Goal: Find specific page/section: Find specific page/section

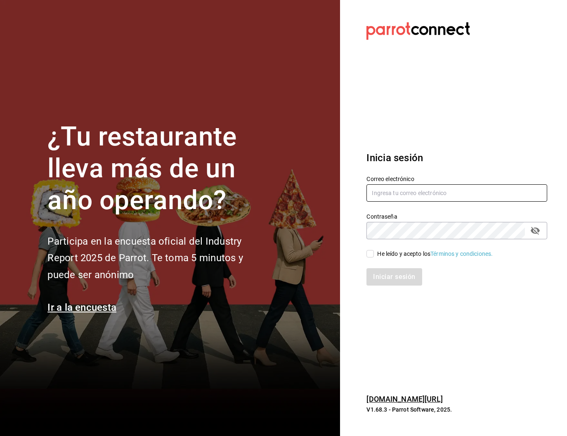
type input "analilia@mendl.mx"
click at [372, 255] on input "He leído y acepto los Términos y condiciones." at bounding box center [370, 253] width 7 height 7
checkbox input "true"
click at [387, 274] on button "Iniciar sesión" at bounding box center [395, 276] width 56 height 17
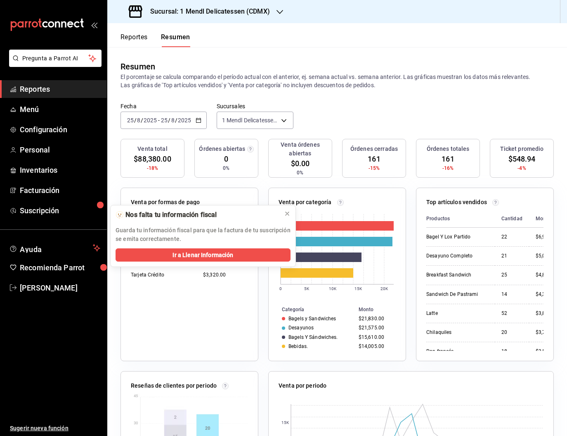
click at [132, 36] on button "Reportes" at bounding box center [134, 40] width 27 height 14
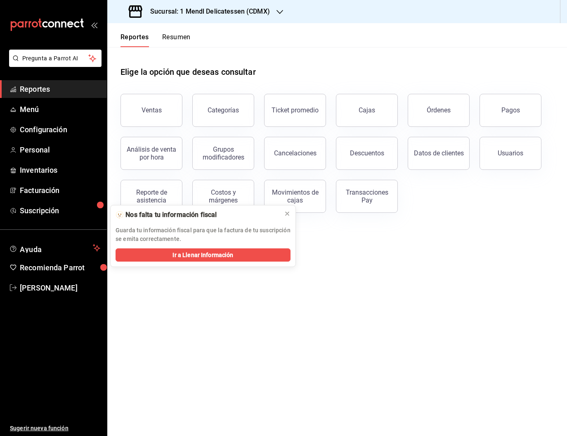
click at [371, 108] on div "Cajas" at bounding box center [367, 110] width 17 height 8
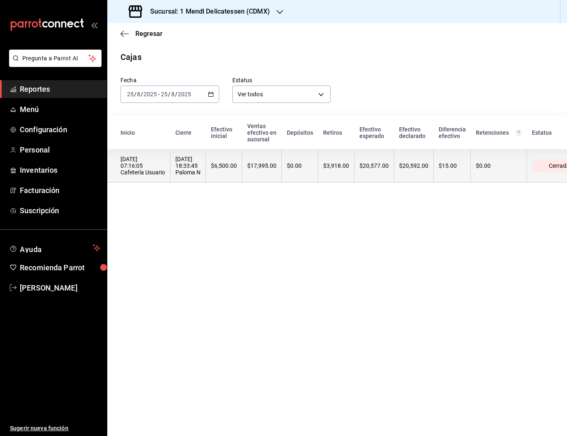
click at [334, 163] on div "$3,918.00" at bounding box center [336, 165] width 26 height 7
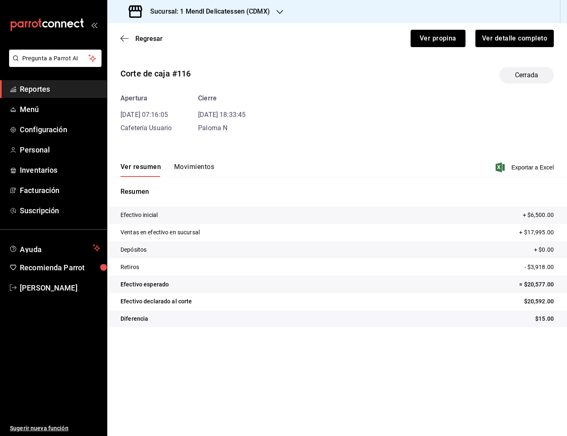
click at [191, 166] on button "Movimientos" at bounding box center [194, 170] width 40 height 14
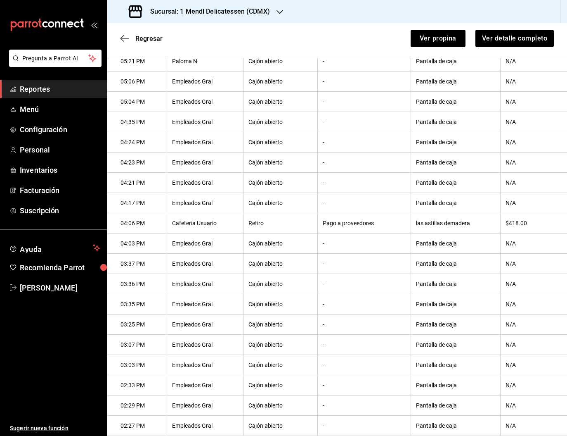
scroll to position [305, 0]
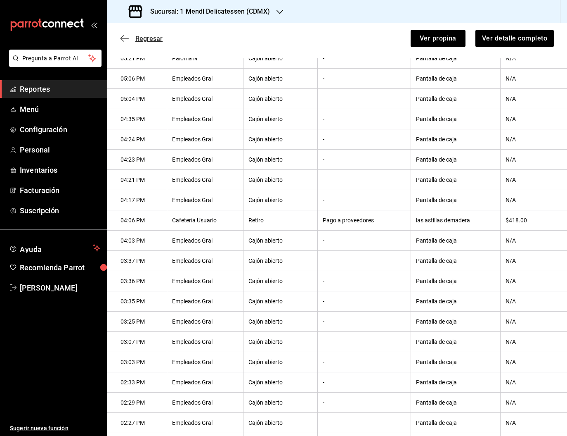
click at [143, 41] on span "Regresar" at bounding box center [148, 39] width 27 height 8
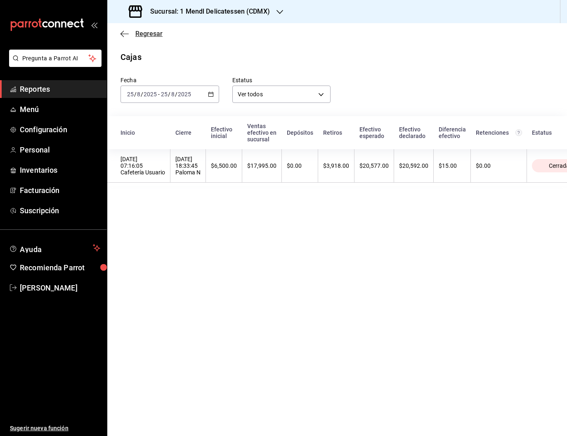
click at [151, 33] on span "Regresar" at bounding box center [148, 34] width 27 height 8
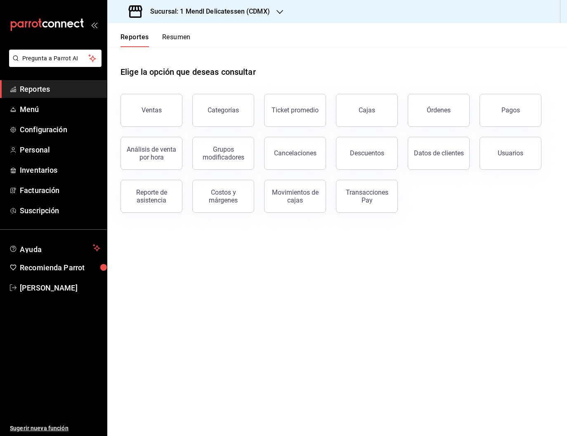
drag, startPoint x: 511, startPoint y: 116, endPoint x: 499, endPoint y: 116, distance: 11.6
click at [510, 116] on button "Pagos" at bounding box center [511, 110] width 62 height 33
